Goal: Transaction & Acquisition: Download file/media

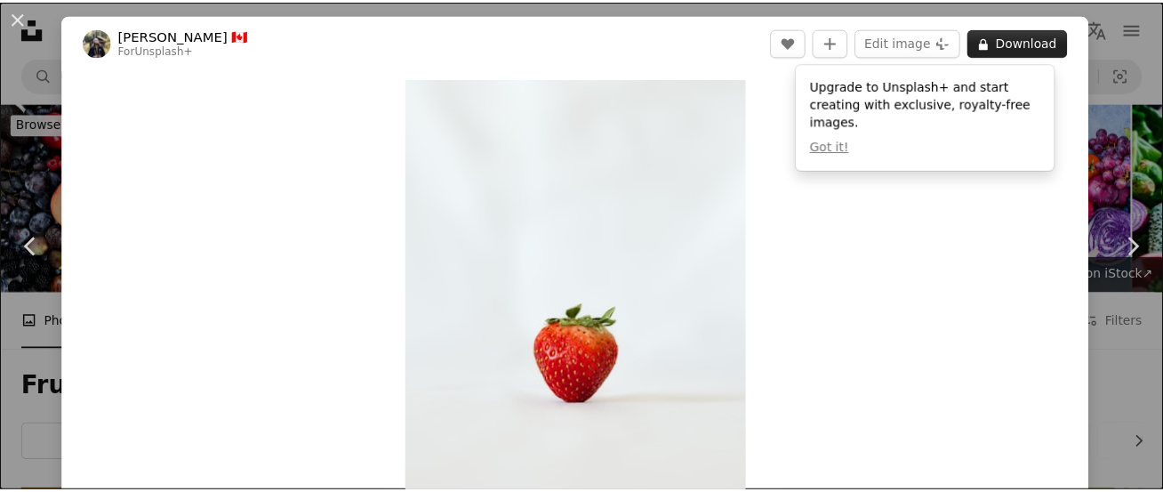
scroll to position [11315, 0]
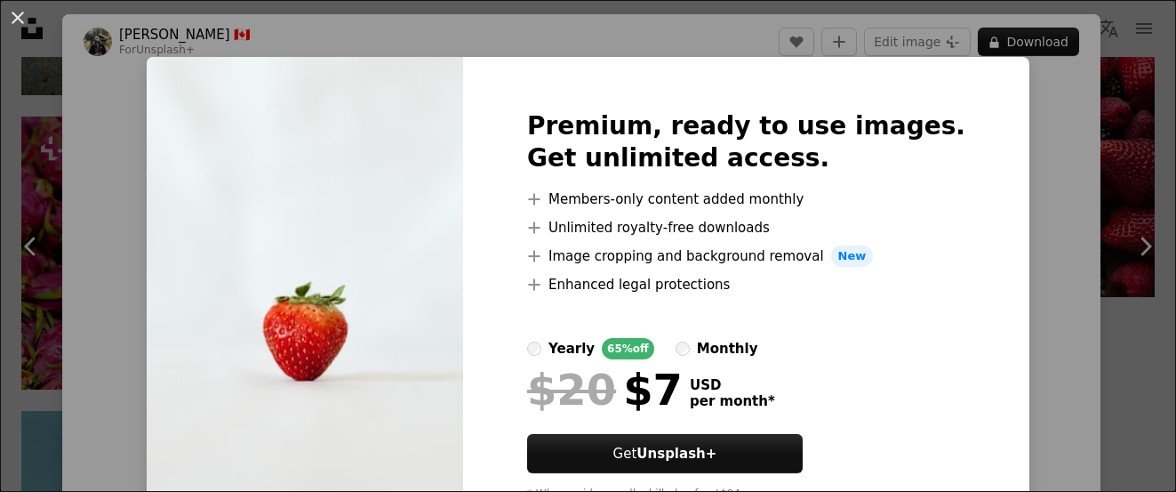
click at [993, 169] on div "An X shape Premium, ready to use images. Get unlimited access. A plus sign Memb…" at bounding box center [588, 246] width 1176 height 492
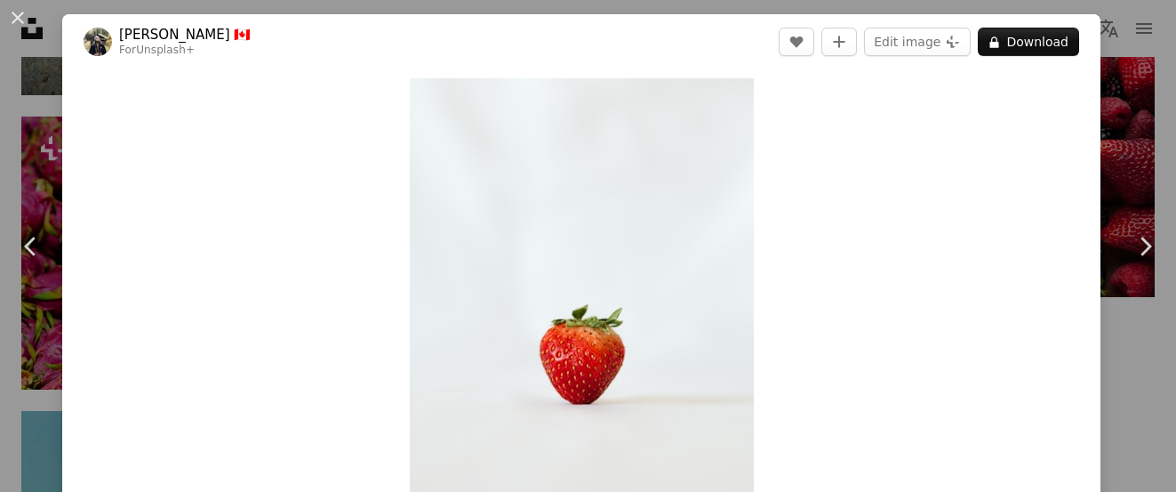
click at [1099, 148] on div "An X shape Chevron left Chevron right [PERSON_NAME] 🇨🇦 For Unsplash+ A heart A …" at bounding box center [588, 246] width 1176 height 492
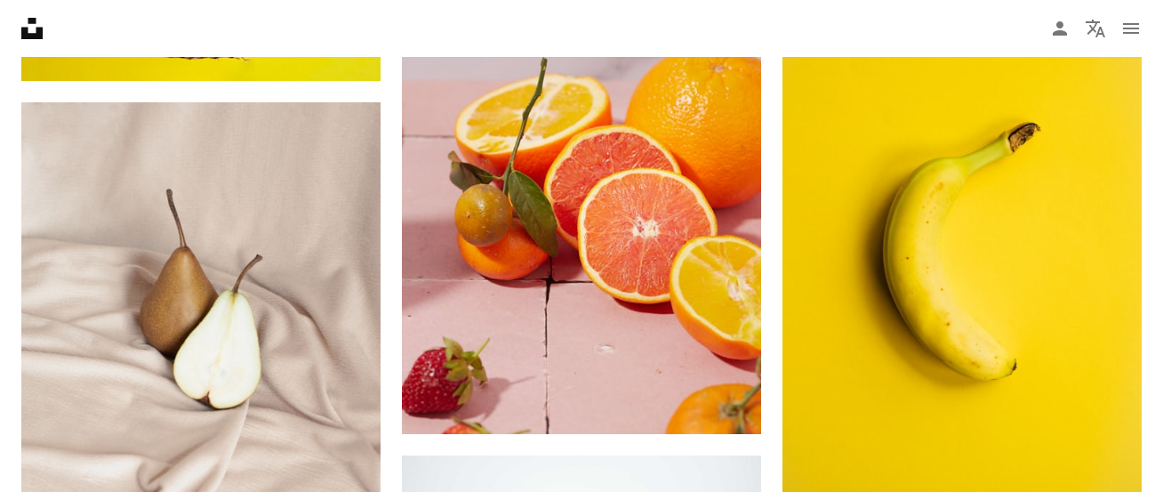
scroll to position [13742, 0]
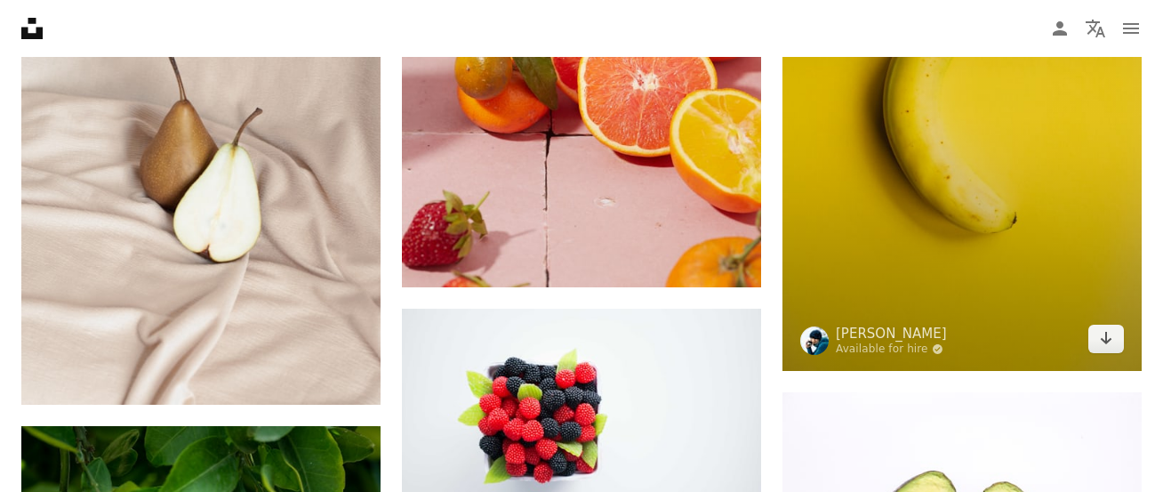
click at [1058, 196] on img at bounding box center [961, 103] width 359 height 534
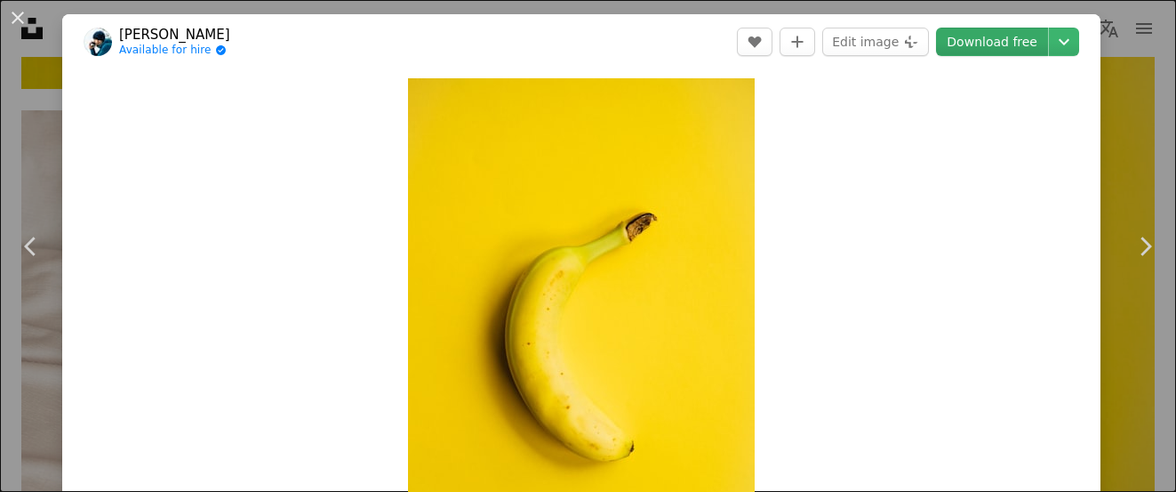
click at [998, 40] on link "Download free" at bounding box center [992, 42] width 112 height 28
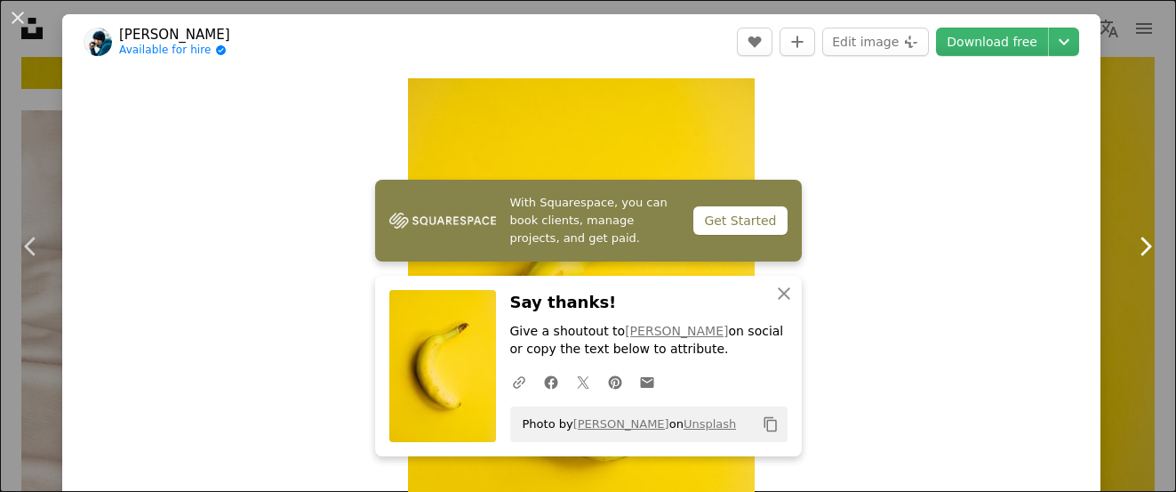
click at [1132, 166] on link "Chevron right" at bounding box center [1145, 246] width 62 height 171
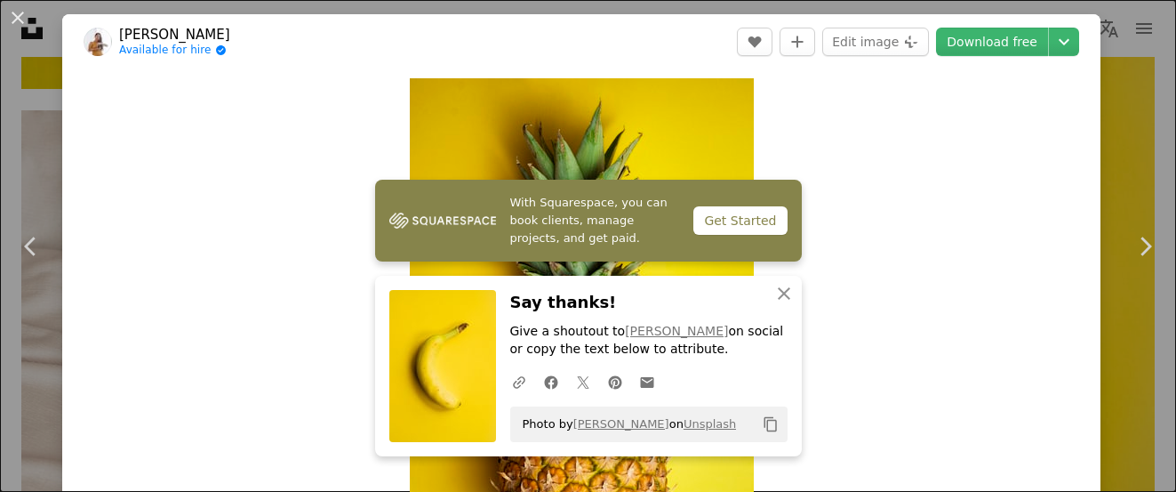
click at [19, 26] on button "An X shape" at bounding box center [17, 17] width 21 height 21
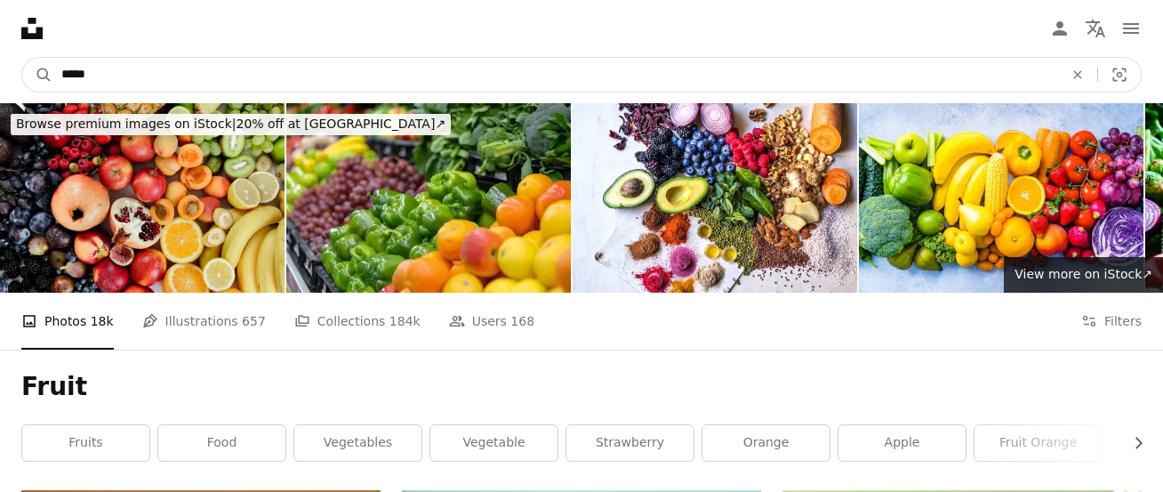
click at [208, 62] on input "*****" at bounding box center [554, 75] width 1005 height 34
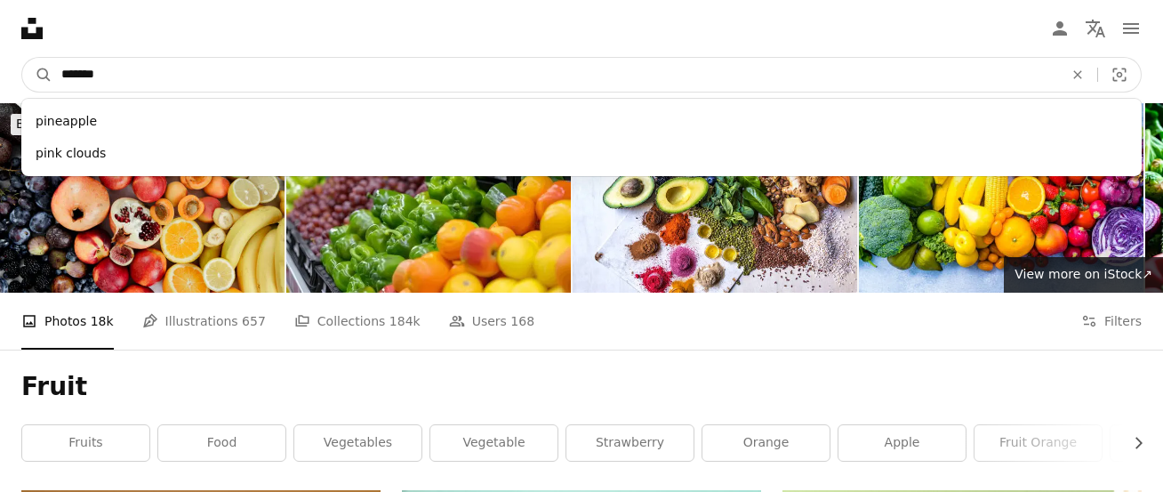
type input "********"
click button "A magnifying glass" at bounding box center [37, 75] width 30 height 34
